Goal: Information Seeking & Learning: Learn about a topic

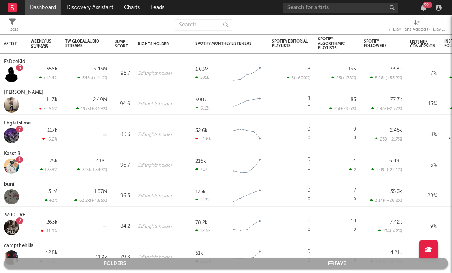
click at [412, 26] on div "7-Day Fans Added (7-Day Fans Added)" at bounding box center [417, 29] width 57 height 9
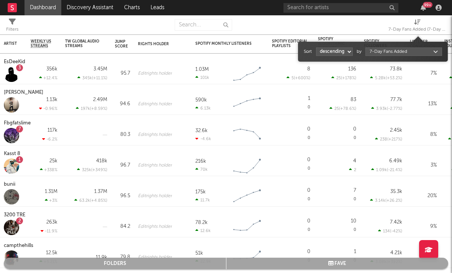
select select "1"
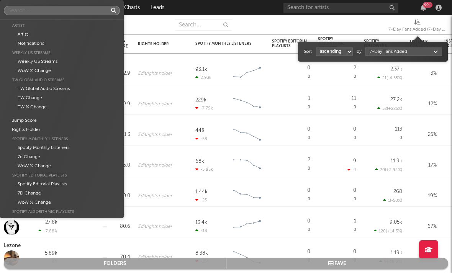
click at [387, 49] on body "Dashboard Discovery Assistant Charts Leads 99 + Notifications Settings Mark all…" at bounding box center [226, 136] width 452 height 273
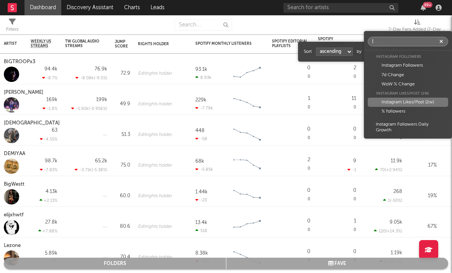
type input "I"
click at [402, 100] on div "Instagram Likes/Post (2w)" at bounding box center [408, 102] width 80 height 9
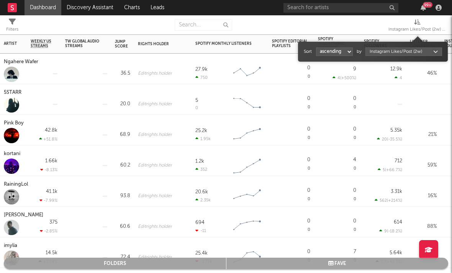
click at [16, 125] on div "Pink Boy" at bounding box center [15, 123] width 22 height 9
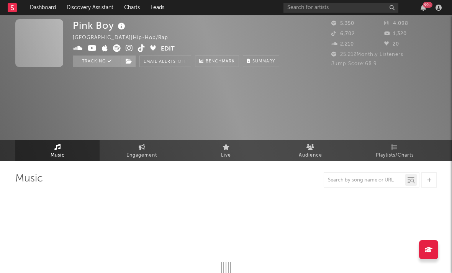
select select "6m"
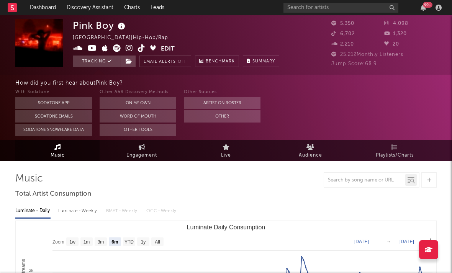
click at [129, 51] on icon at bounding box center [129, 48] width 7 height 8
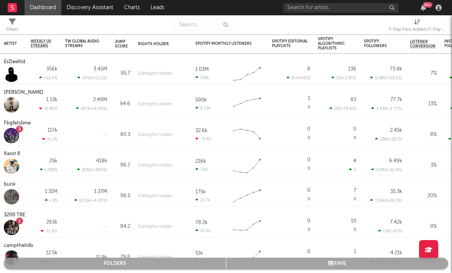
click at [415, 28] on div "7-Day Fans Added (7-Day Fans Added)" at bounding box center [417, 29] width 57 height 9
select select "-1"
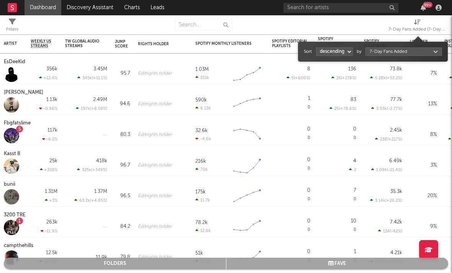
click at [378, 56] on div "Sort ascending descending by 7-Day Fans Added" at bounding box center [373, 52] width 138 height 12
click at [374, 52] on body "Dashboard Discovery Assistant Charts Leads 99 + Notifications Settings Mark all…" at bounding box center [226, 136] width 452 height 273
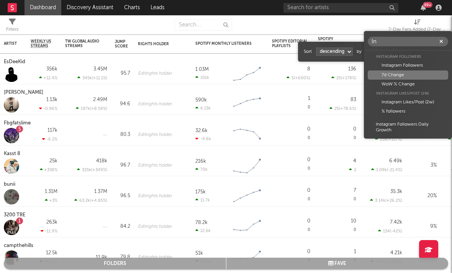
type input "In"
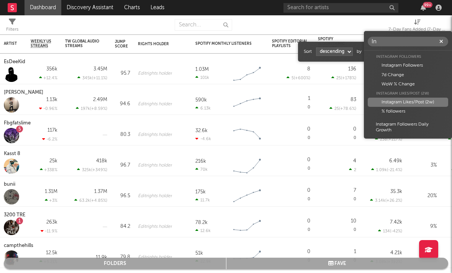
drag, startPoint x: 400, startPoint y: 74, endPoint x: 416, endPoint y: 104, distance: 33.9
click at [416, 104] on div "Instagram Followers Instagram Followers 7d Change WoW % Change Instagram Likes/…" at bounding box center [408, 93] width 88 height 82
click at [416, 104] on div "Instagram Likes/Post (2w)" at bounding box center [408, 102] width 80 height 9
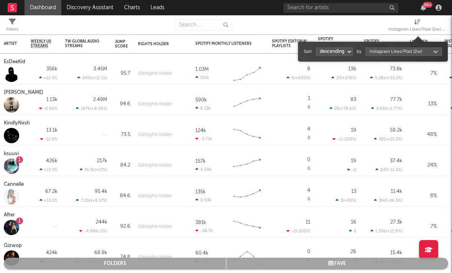
select select "1"
